Goal: Information Seeking & Learning: Learn about a topic

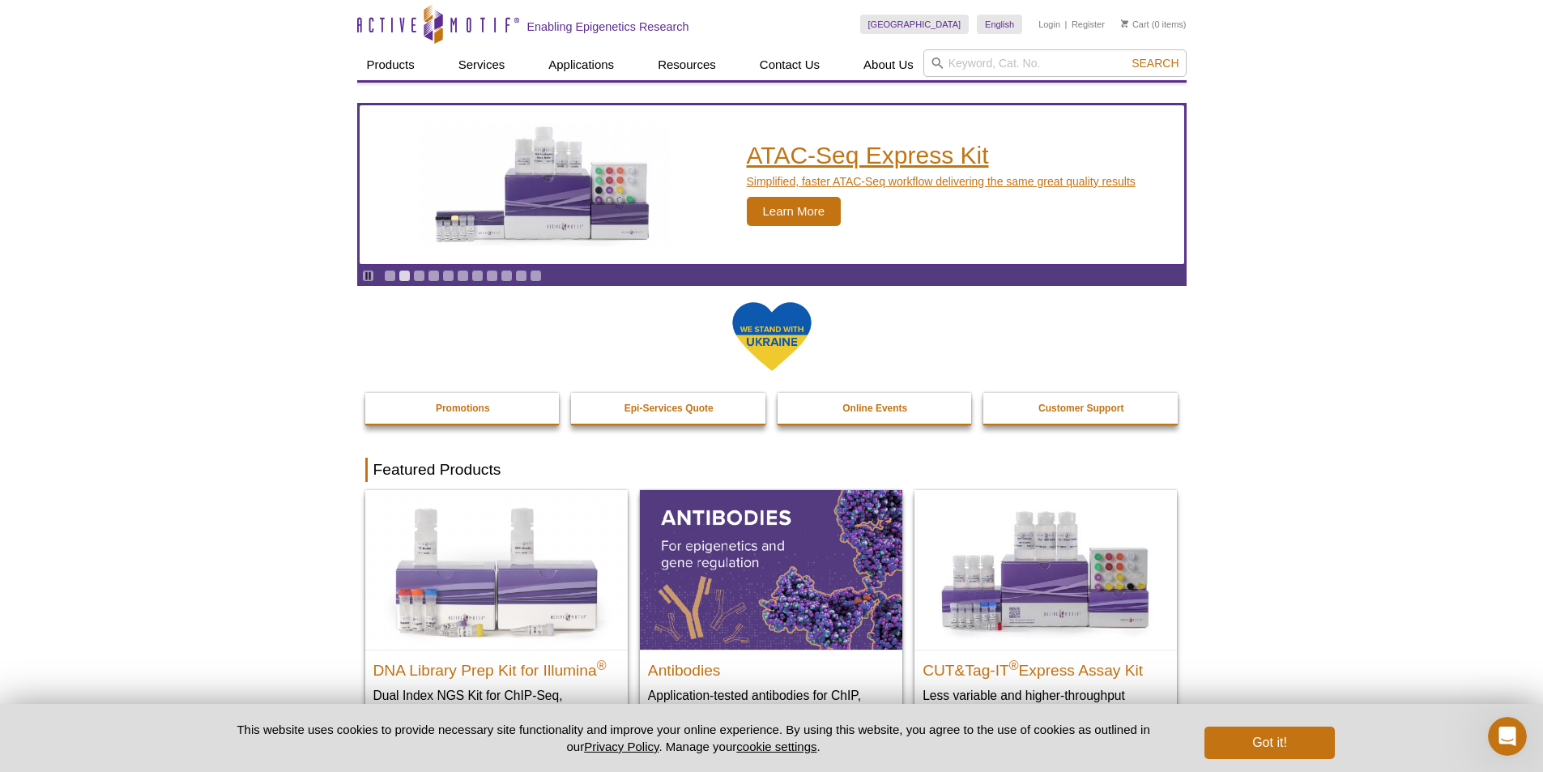
click at [819, 216] on span "Learn More" at bounding box center [794, 211] width 95 height 29
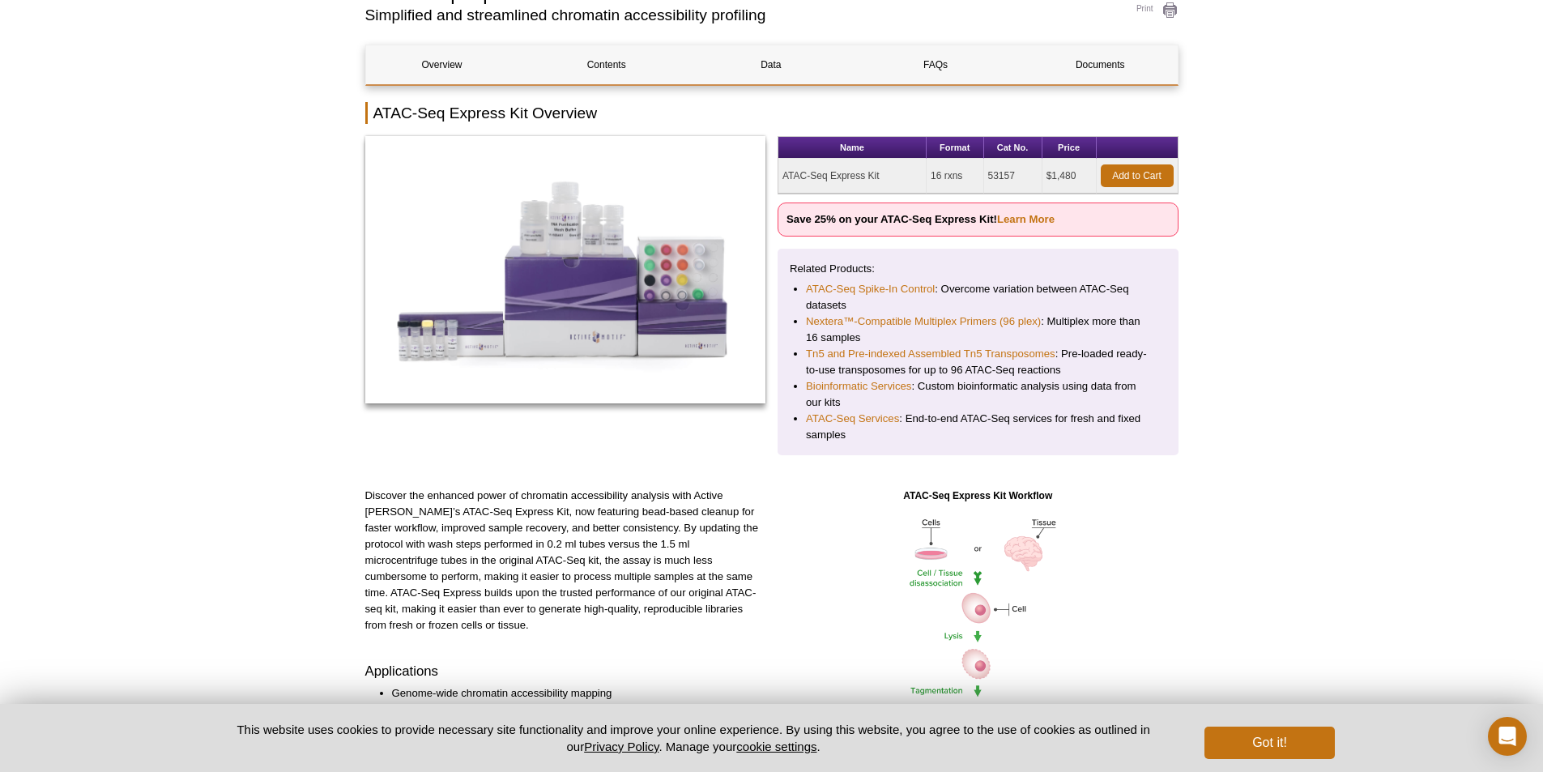
scroll to position [162, 0]
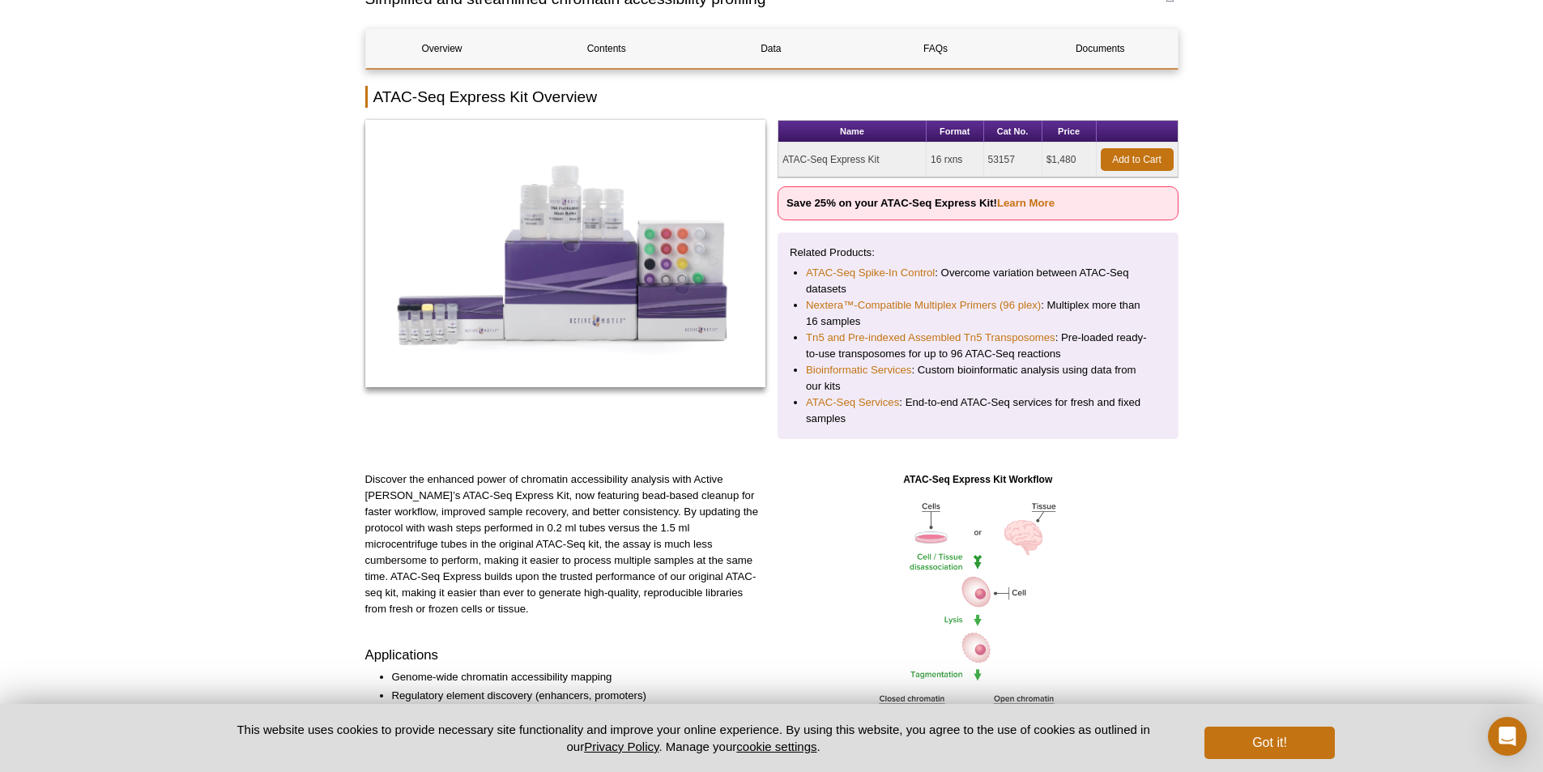
drag, startPoint x: 397, startPoint y: 604, endPoint x: 189, endPoint y: 577, distance: 209.9
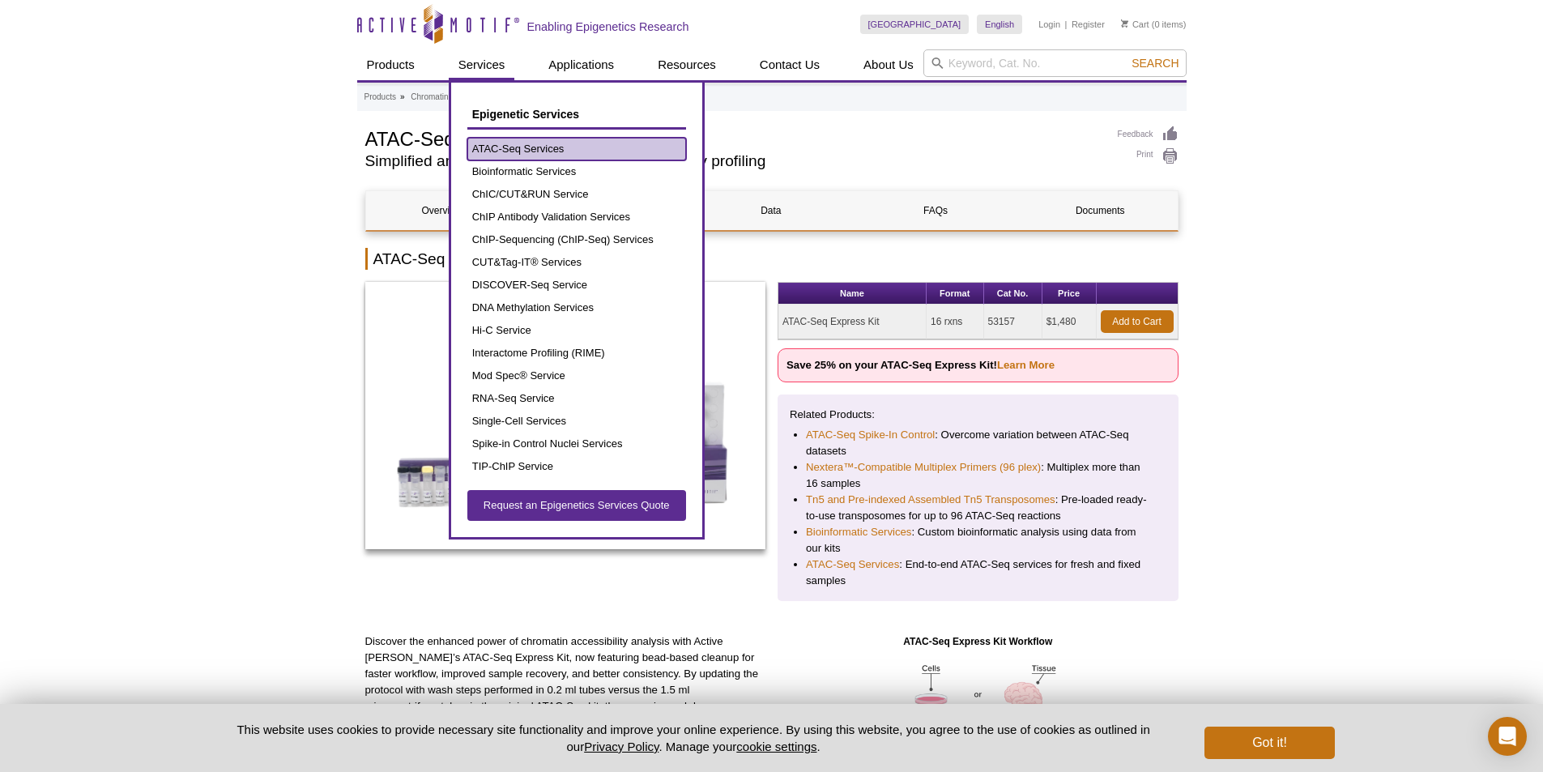
click at [496, 143] on link "ATAC-Seq Services" at bounding box center [576, 149] width 219 height 23
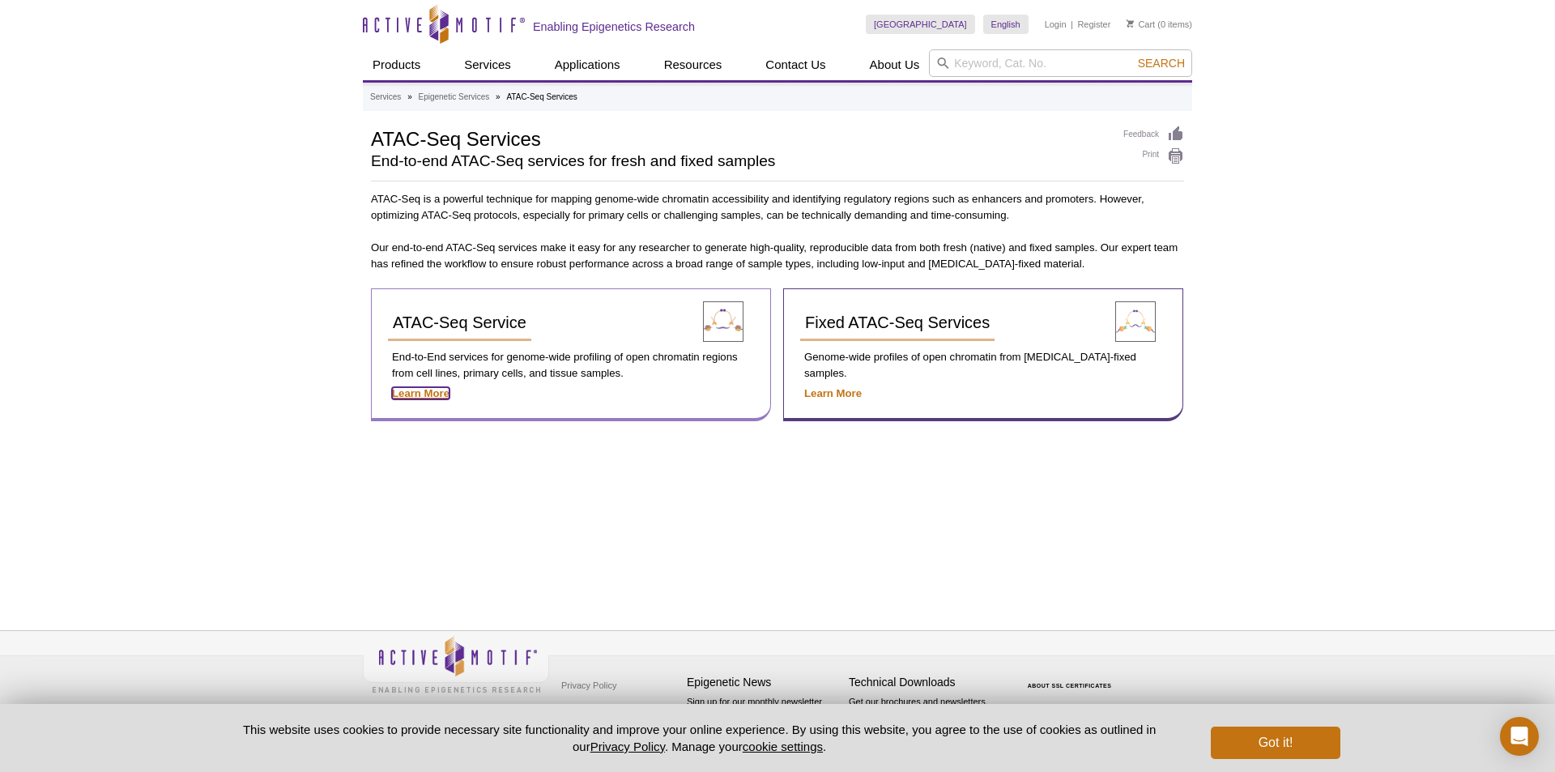
click at [417, 395] on strong "Learn More" at bounding box center [421, 393] width 58 height 12
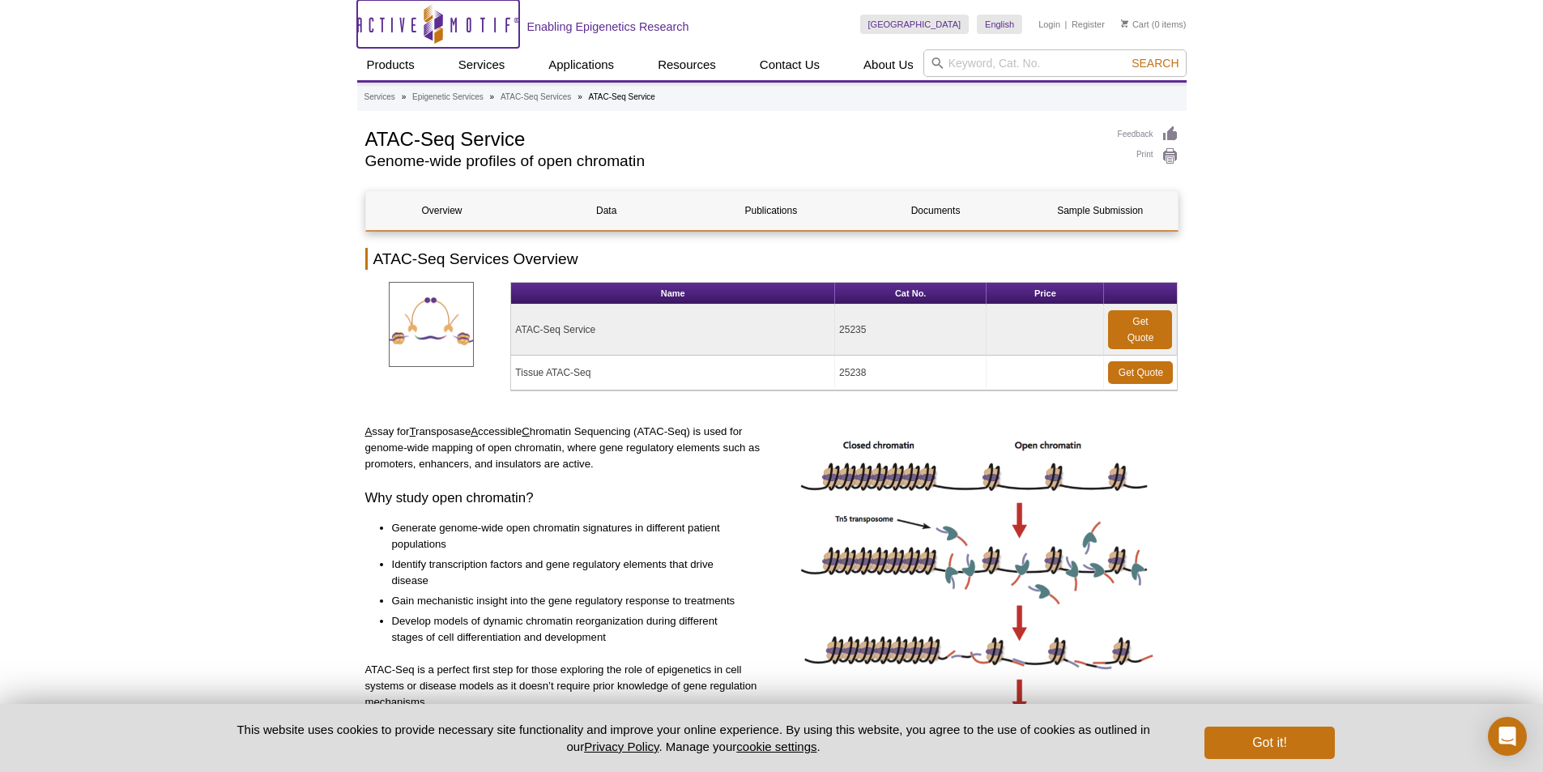
click at [361, 27] on icon at bounding box center [433, 25] width 153 height 15
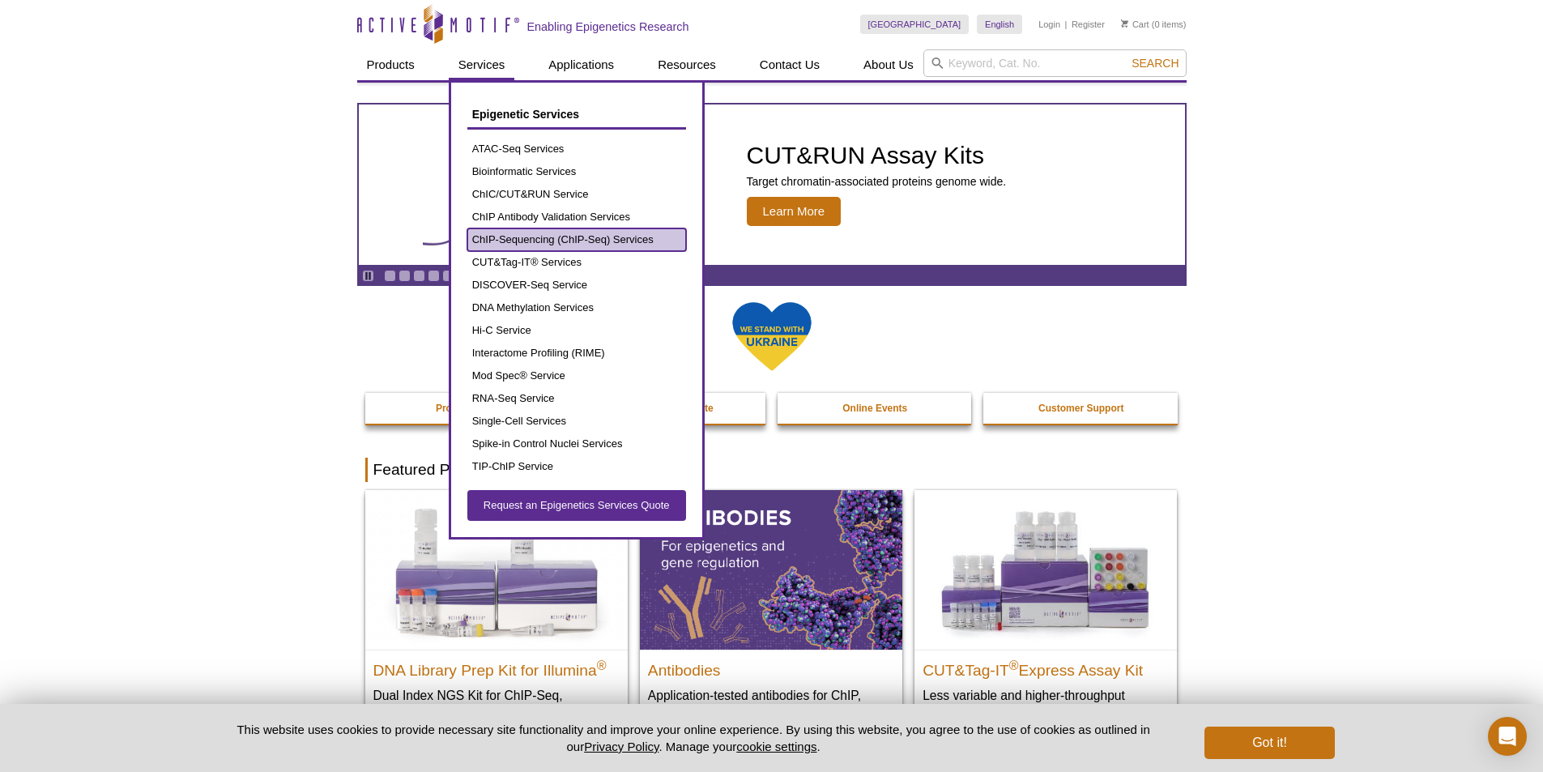
click at [599, 236] on link "ChIP-Sequencing (ChIP-Seq) Services" at bounding box center [576, 239] width 219 height 23
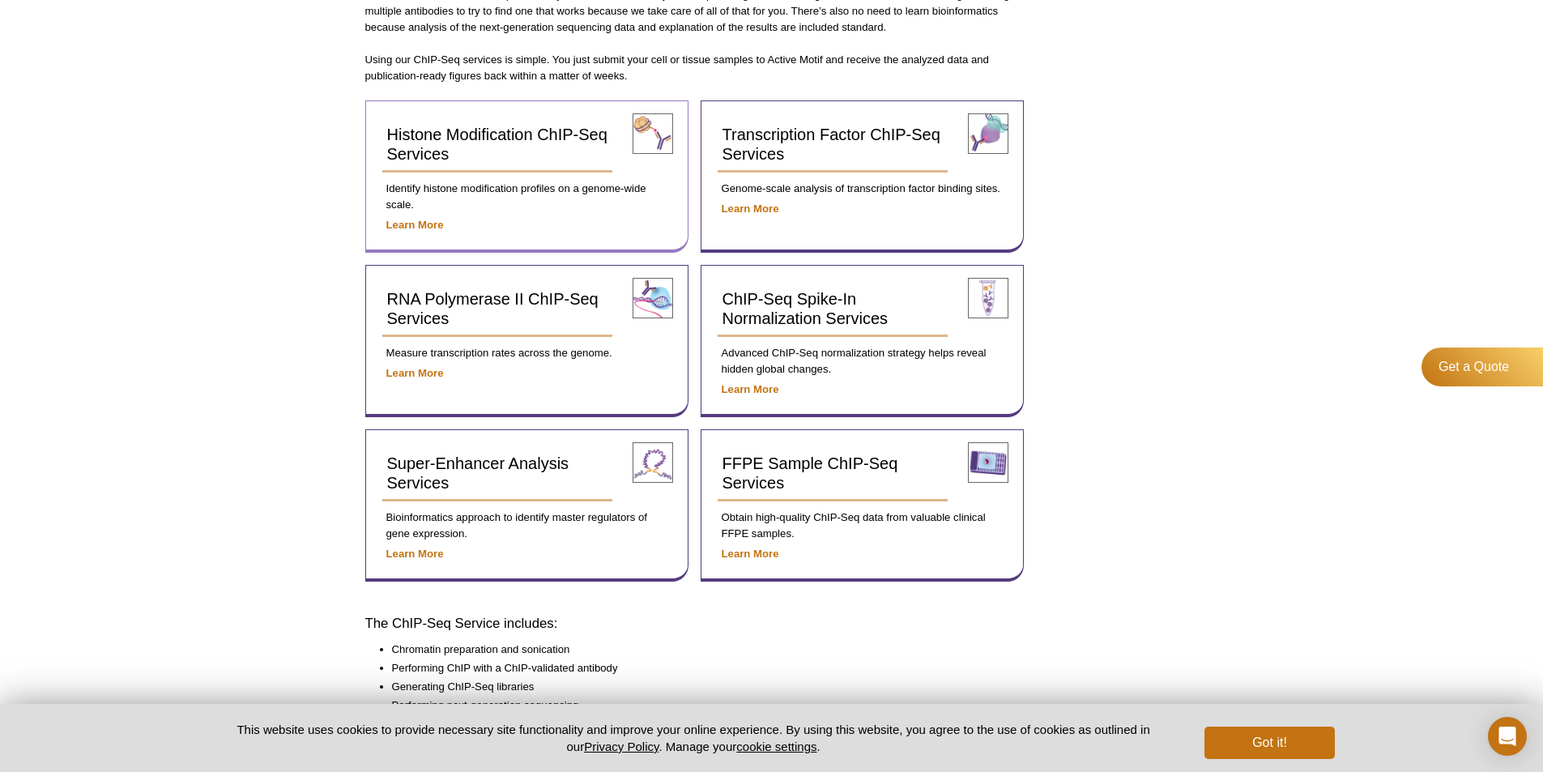
scroll to position [567, 0]
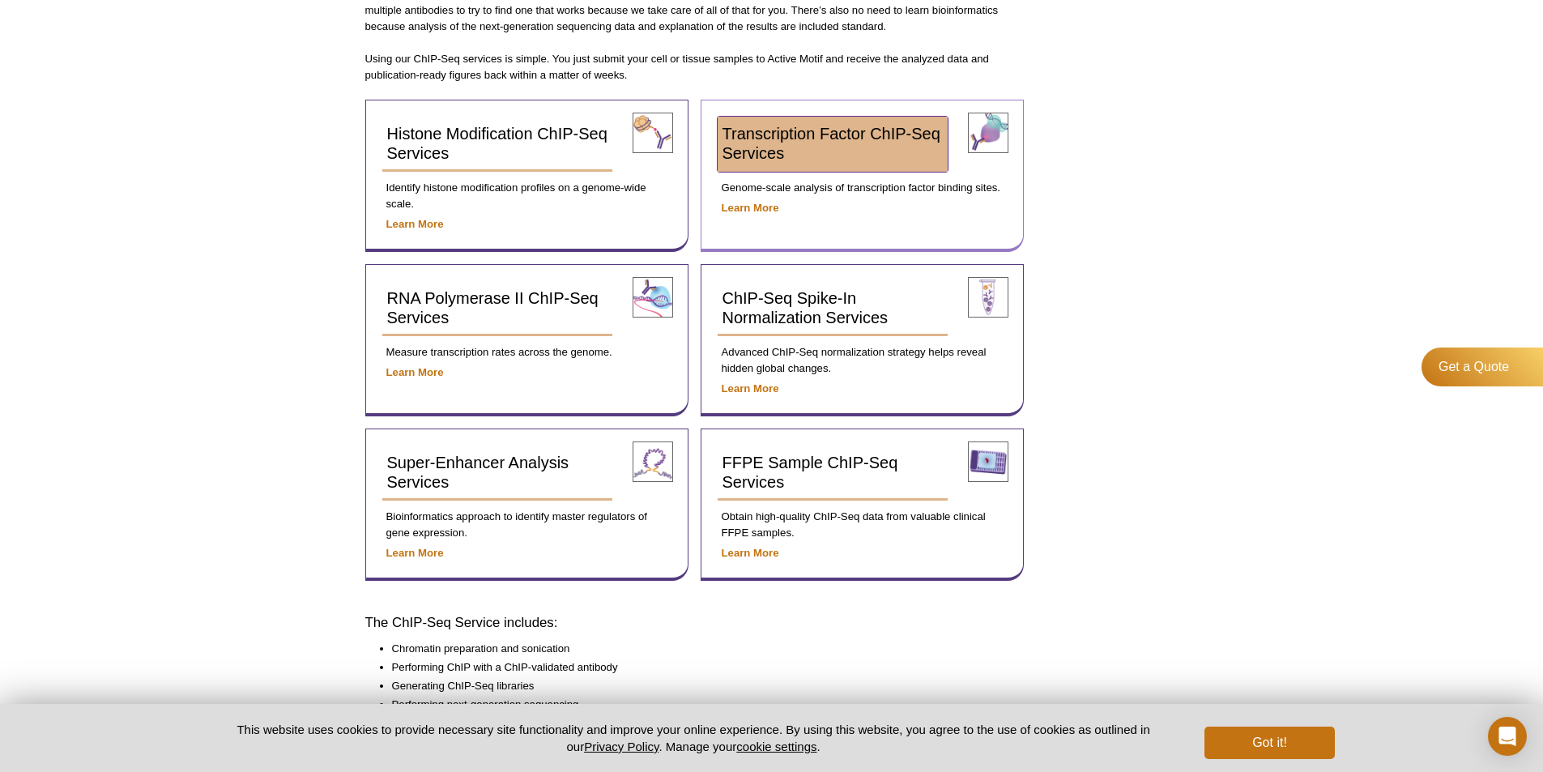
click at [751, 147] on span "Transcription Factor ChIP-Seq Services" at bounding box center [832, 143] width 218 height 37
